Goal: Task Accomplishment & Management: Use online tool/utility

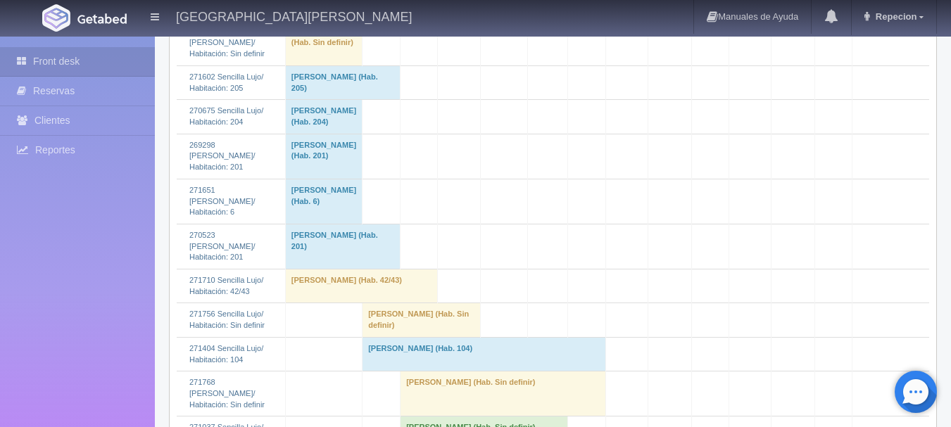
scroll to position [1479, 0]
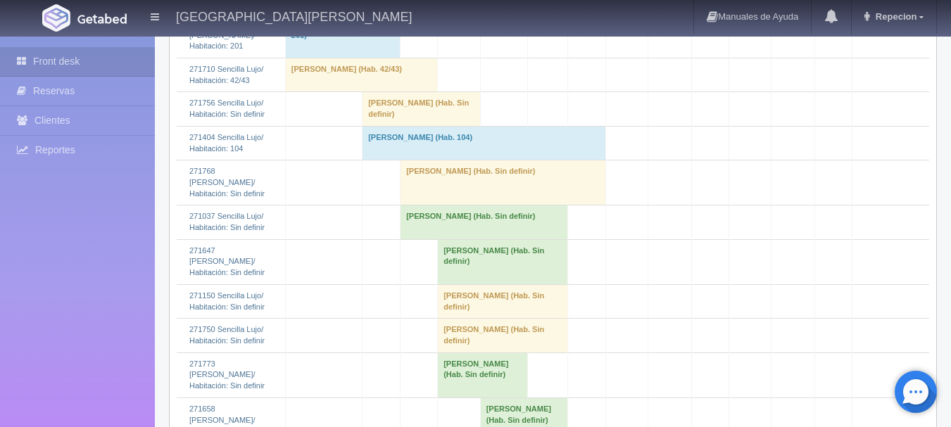
click at [377, 126] on td "cesar garcia (Hab. Sin definir)" at bounding box center [422, 109] width 118 height 34
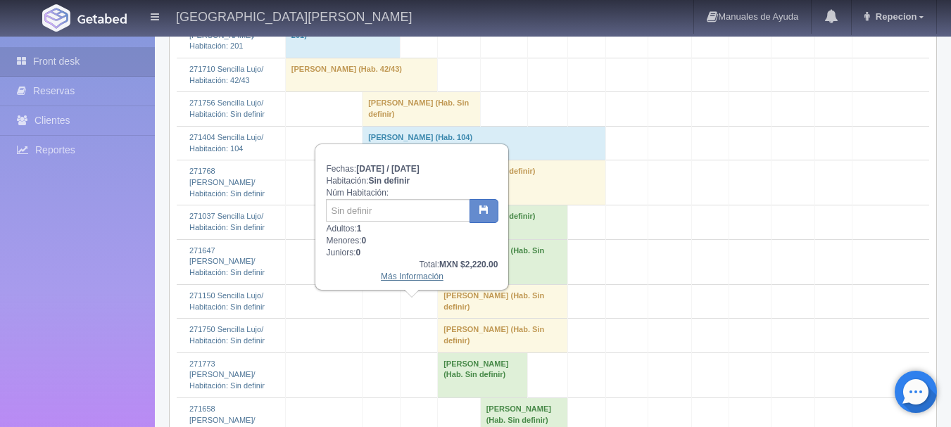
click at [396, 276] on link "Más Información" at bounding box center [412, 277] width 63 height 10
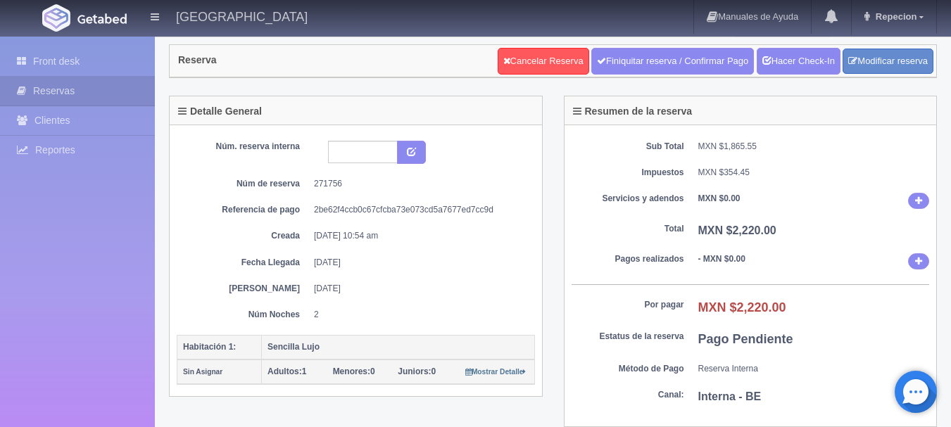
scroll to position [25, 0]
click at [786, 65] on link "Hacer Check-In" at bounding box center [799, 62] width 84 height 27
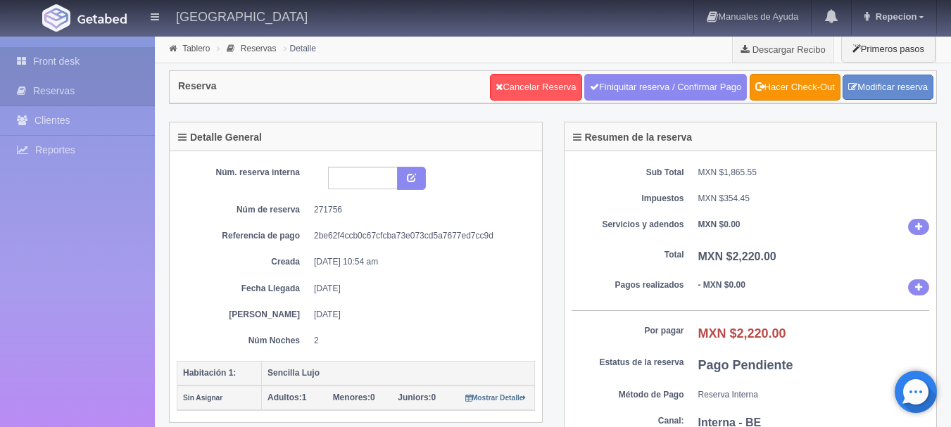
click at [42, 58] on link "Front desk" at bounding box center [77, 61] width 155 height 29
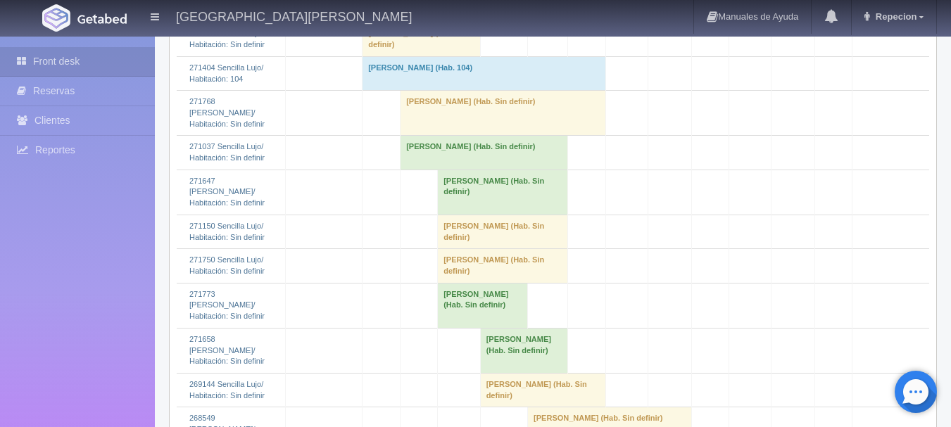
scroll to position [1549, 0]
click at [383, 56] on td "cesar garcia (Hab. Sin definir)" at bounding box center [422, 39] width 118 height 34
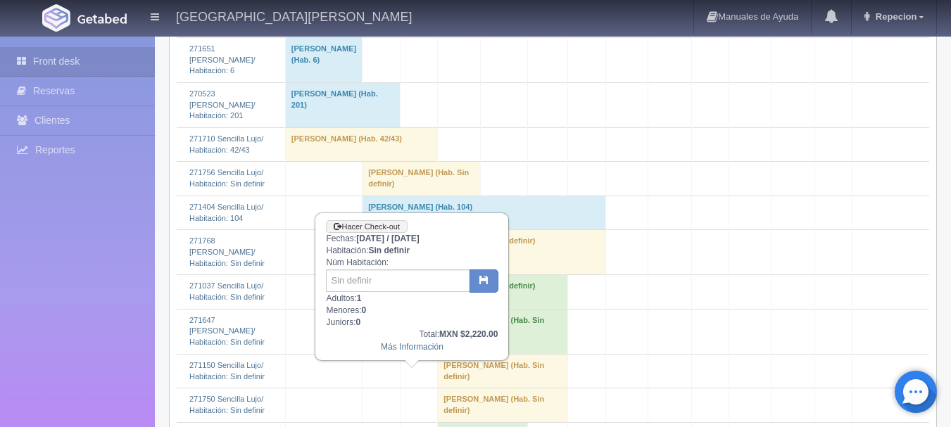
scroll to position [1408, 0]
click at [367, 281] on input "text" at bounding box center [398, 281] width 144 height 23
type input "201"
click at [484, 274] on button "button" at bounding box center [484, 282] width 29 height 24
